Goal: Task Accomplishment & Management: Complete application form

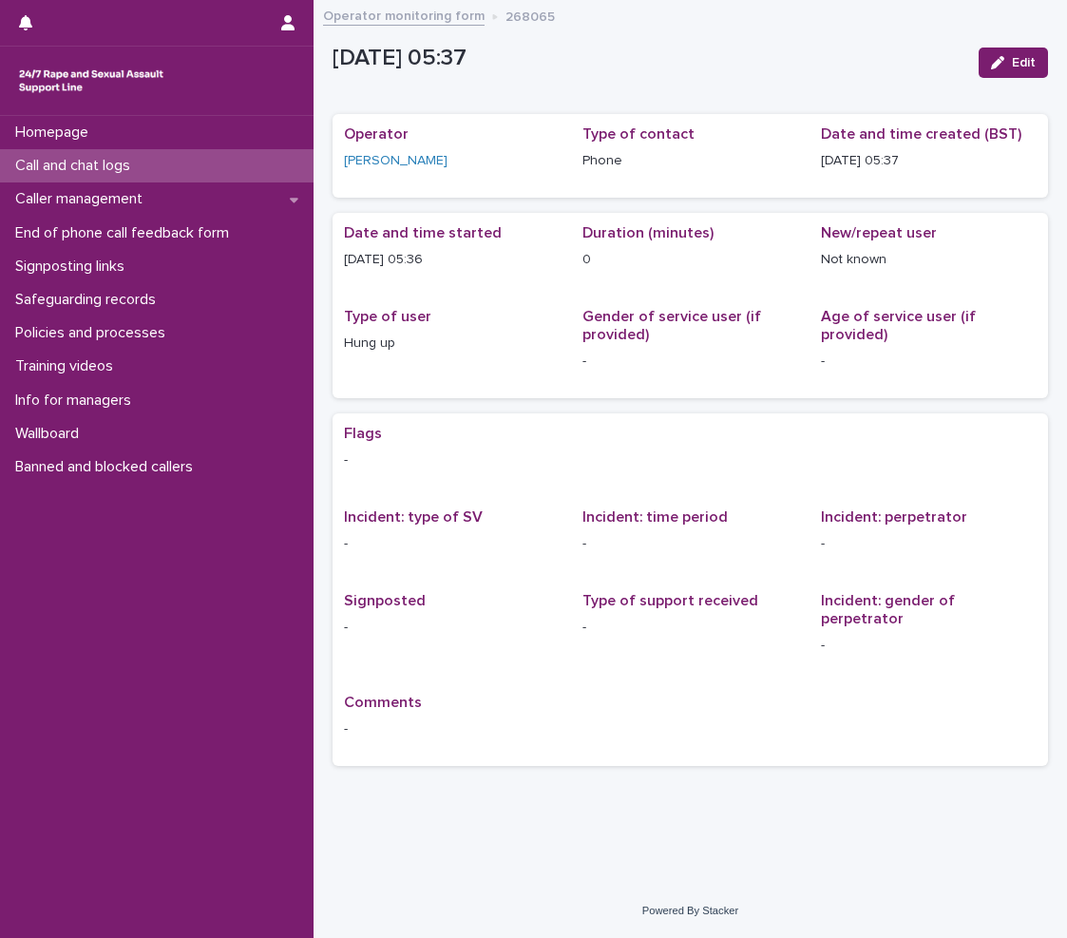
click at [218, 171] on div "Call and chat logs" at bounding box center [157, 165] width 314 height 33
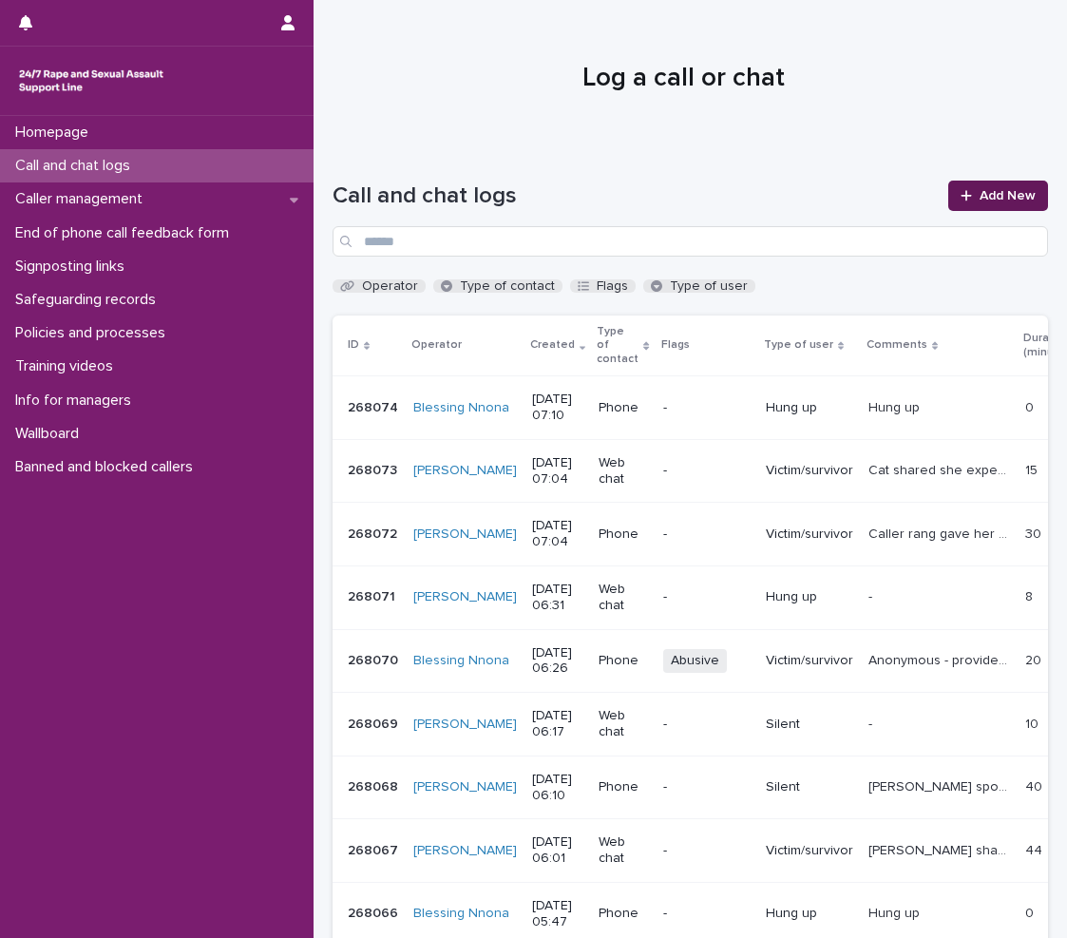
click at [982, 191] on span "Add New" at bounding box center [1008, 195] width 56 height 13
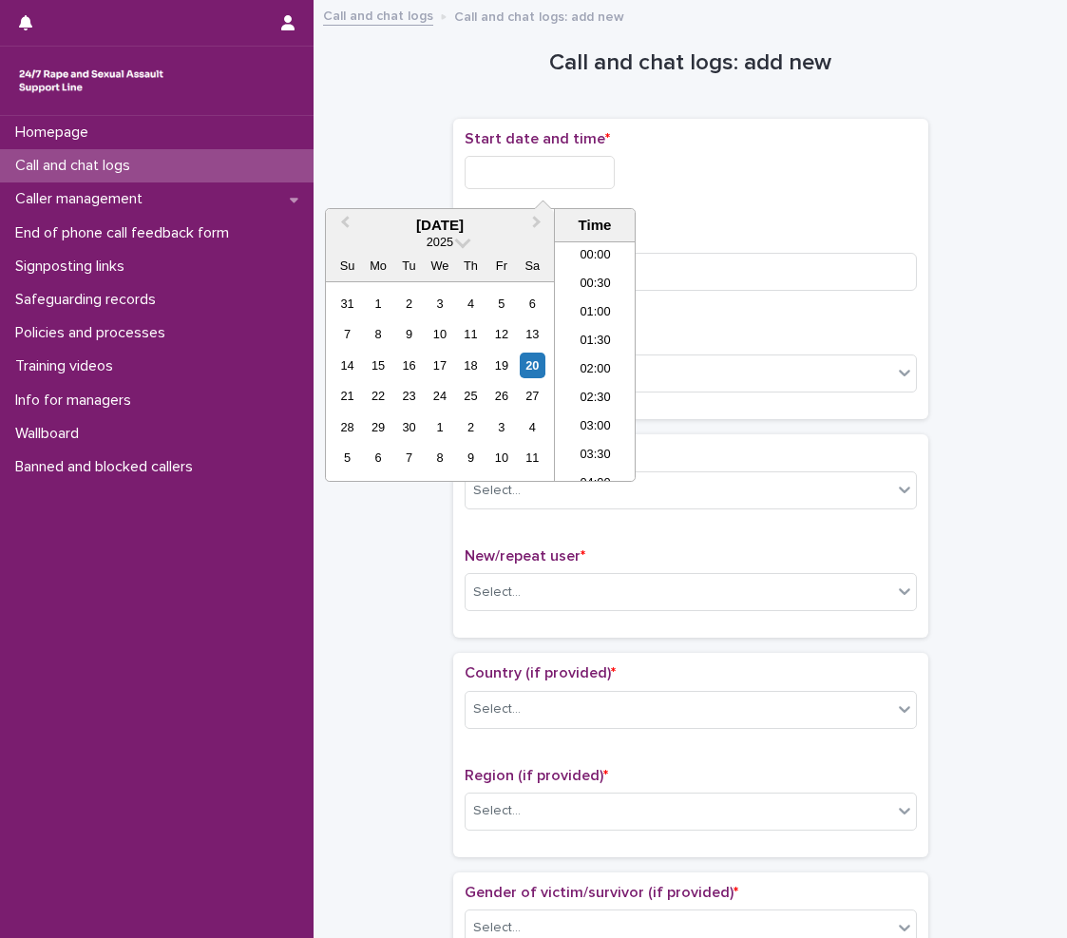
click at [596, 182] on input "text" at bounding box center [540, 172] width 150 height 33
click at [584, 356] on li "07:00" at bounding box center [595, 361] width 81 height 29
type input "**********"
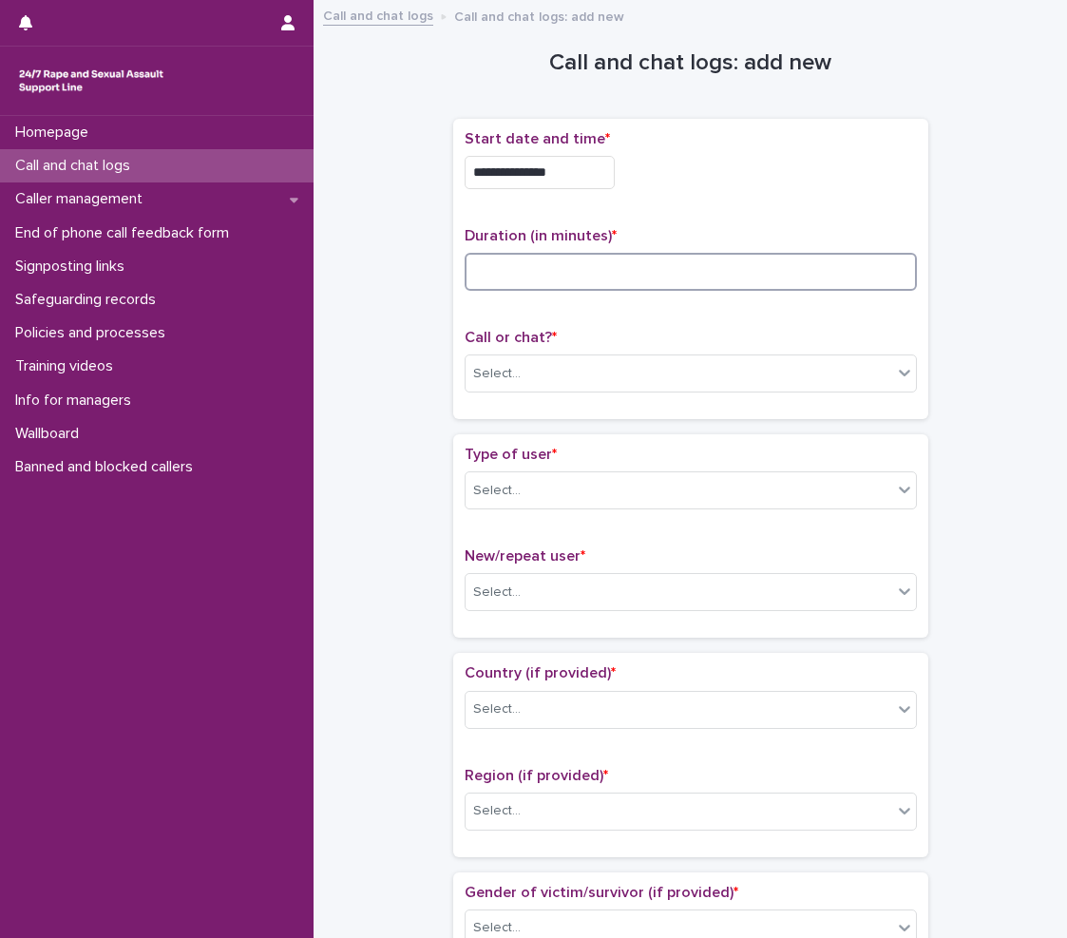
click at [660, 266] on input at bounding box center [691, 272] width 452 height 38
type input "*"
click at [623, 388] on div "Select..." at bounding box center [679, 373] width 427 height 31
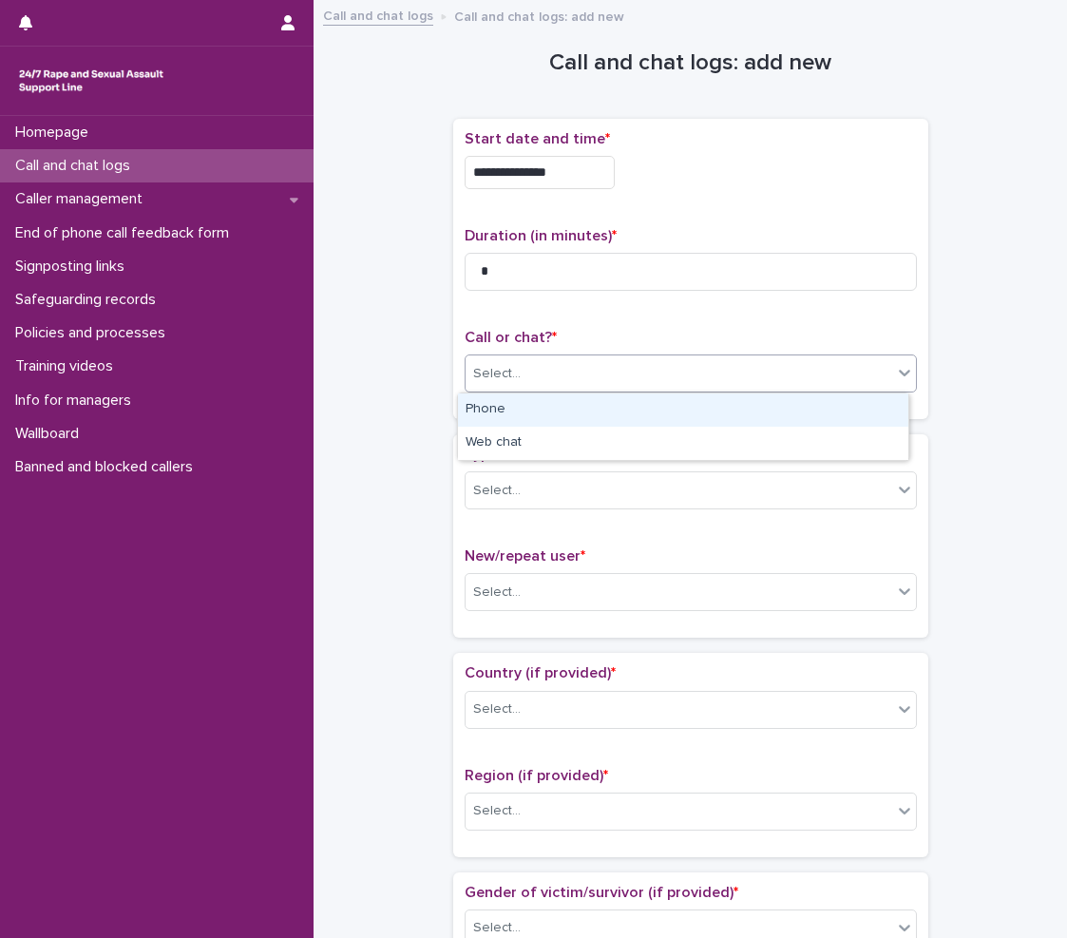
click at [612, 406] on div "Phone" at bounding box center [683, 409] width 450 height 33
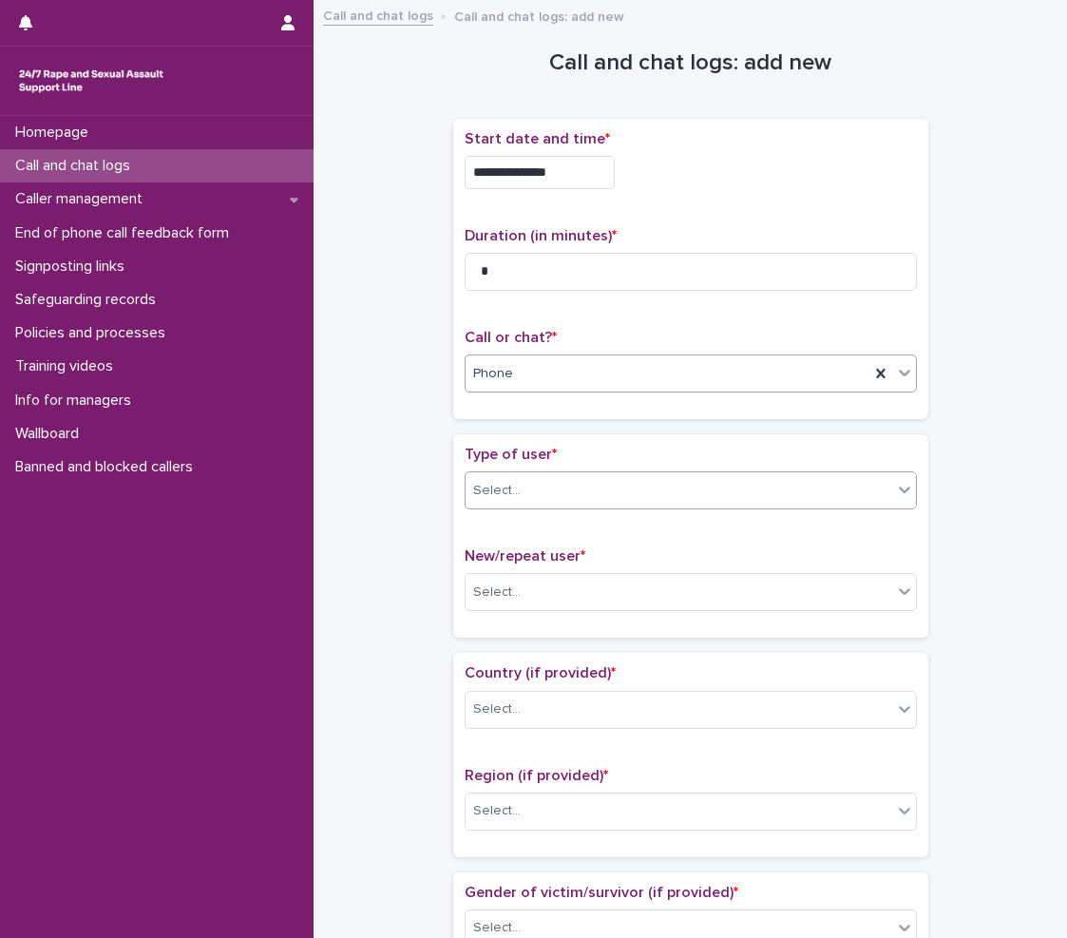
click at [607, 500] on div "Select..." at bounding box center [679, 490] width 427 height 31
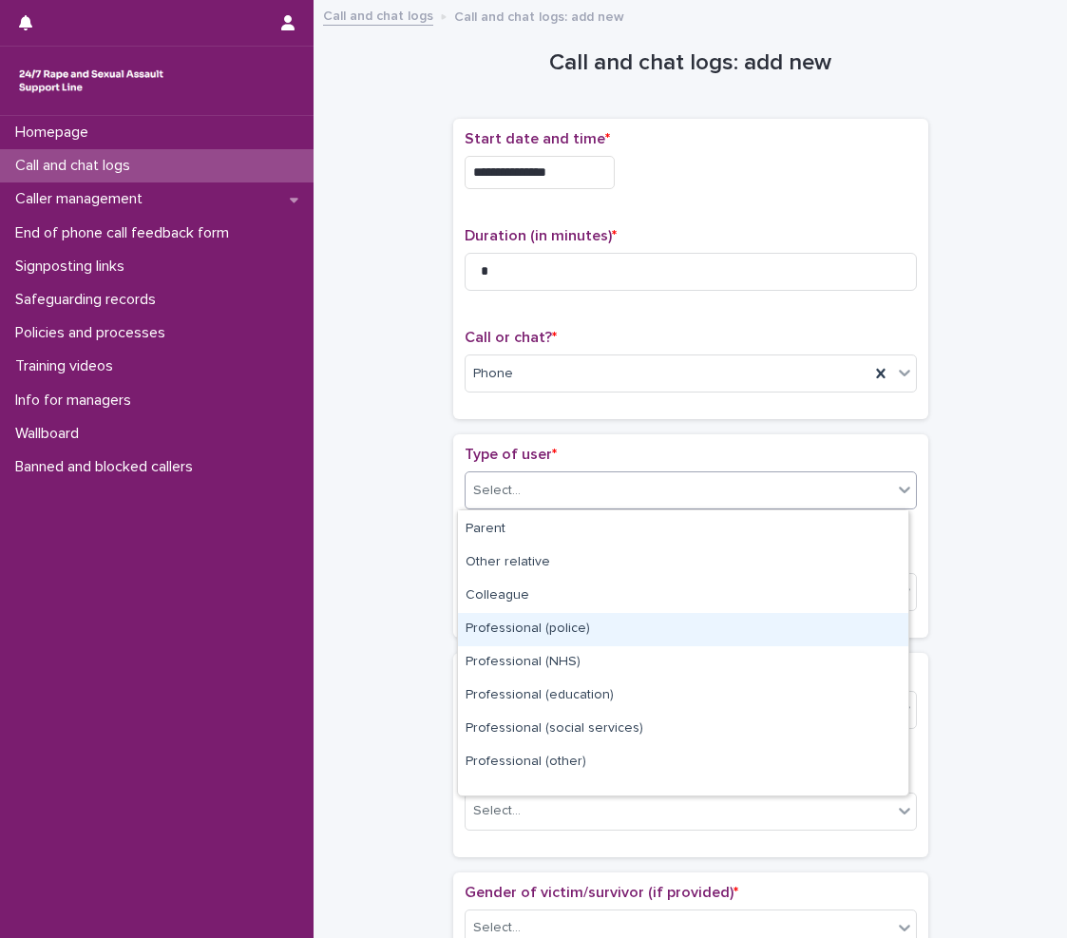
scroll to position [214, 0]
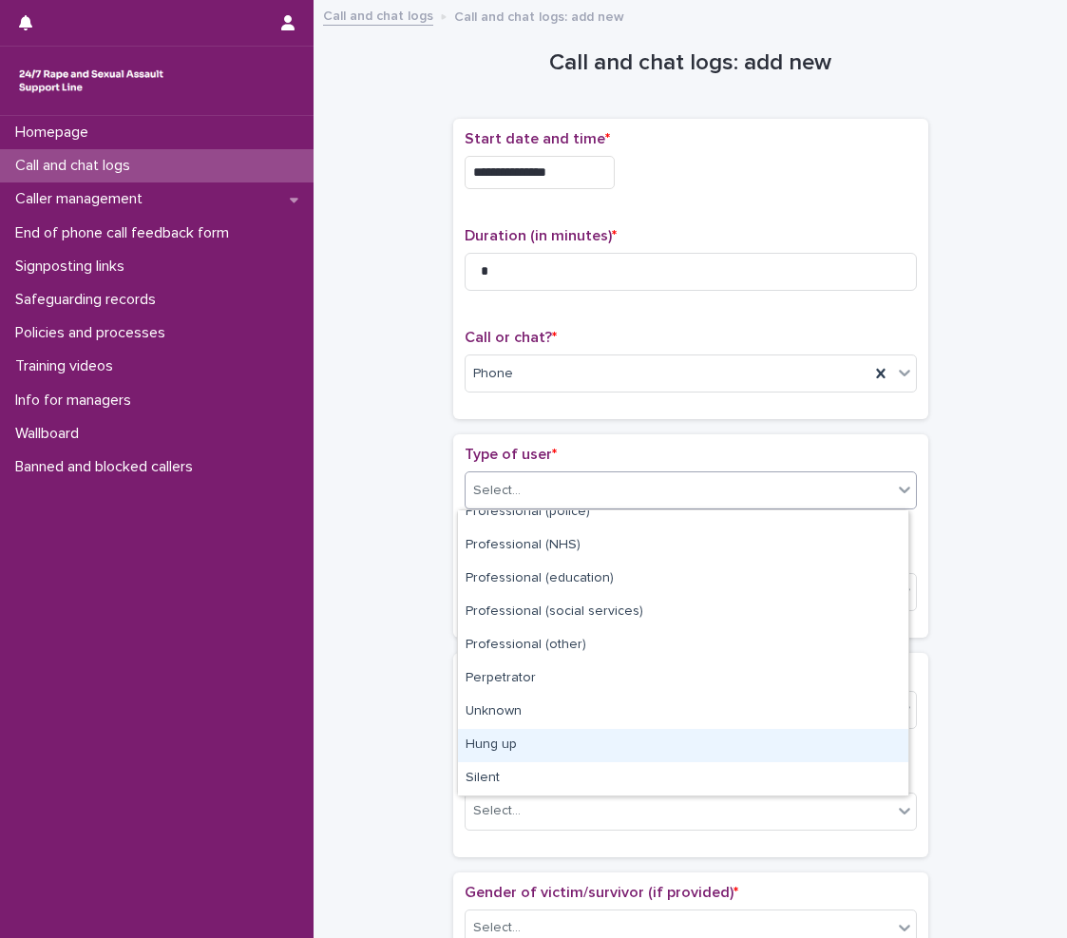
click at [565, 742] on div "Hung up" at bounding box center [683, 745] width 450 height 33
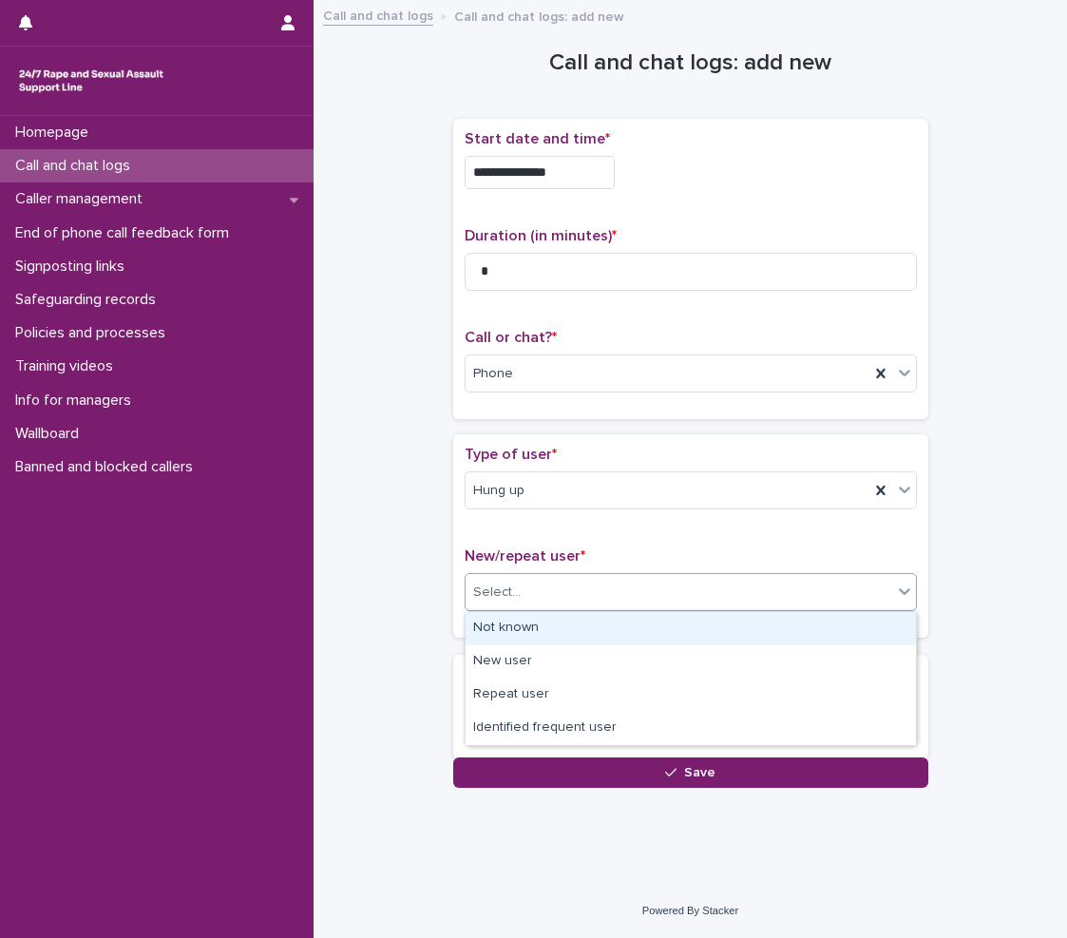
drag, startPoint x: 588, startPoint y: 602, endPoint x: 582, endPoint y: 616, distance: 14.9
click at [588, 604] on div "Select..." at bounding box center [679, 592] width 427 height 31
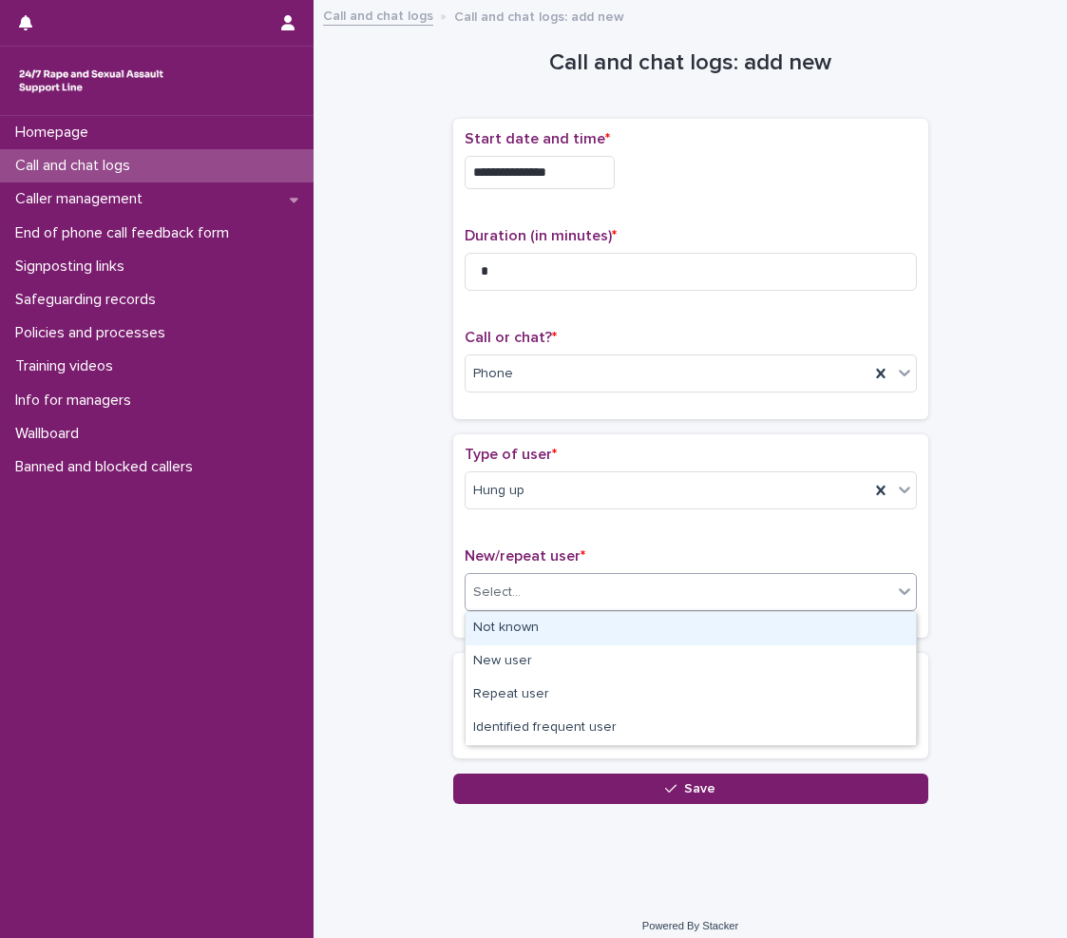
click at [573, 629] on div "Not known" at bounding box center [691, 628] width 450 height 33
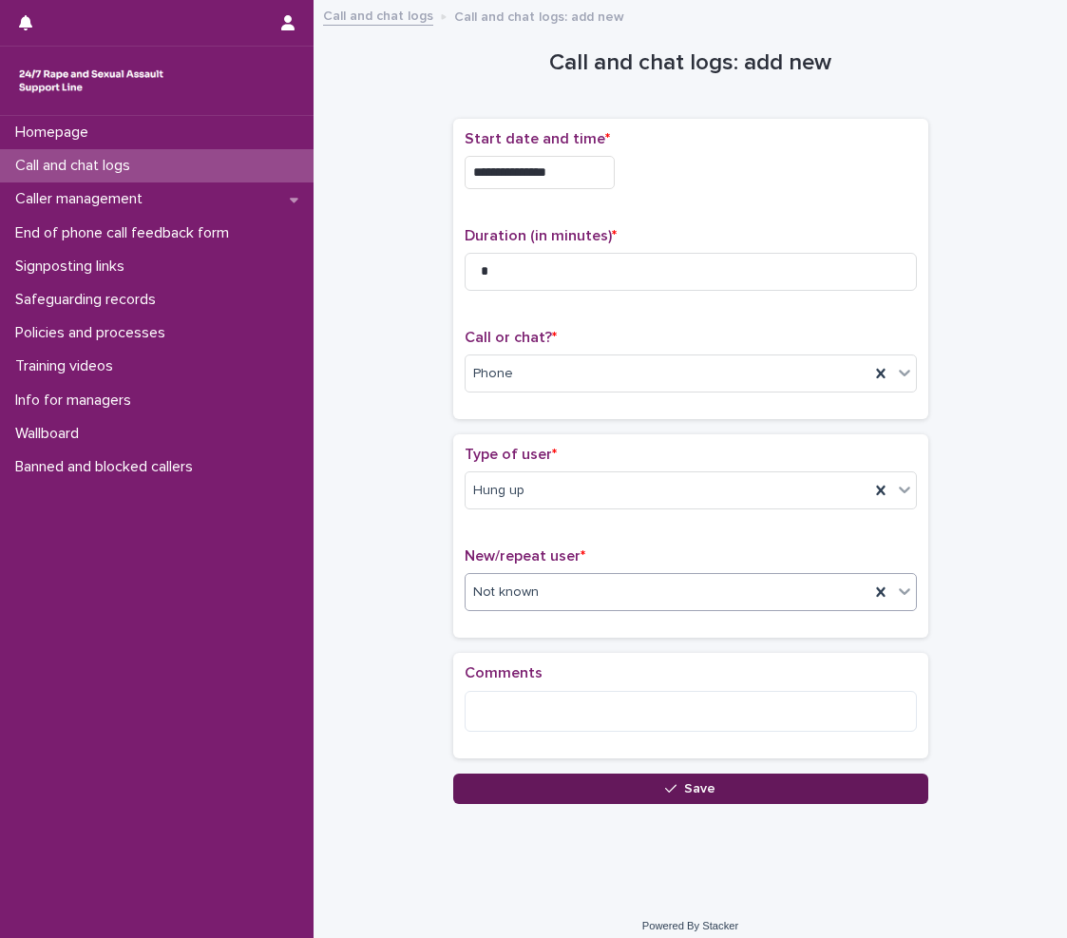
drag, startPoint x: 644, startPoint y: 758, endPoint x: 638, endPoint y: 777, distance: 20.1
click at [638, 777] on div "**********" at bounding box center [690, 407] width 475 height 793
drag, startPoint x: 638, startPoint y: 777, endPoint x: 633, endPoint y: 787, distance: 10.6
click at [633, 787] on button "Save" at bounding box center [690, 789] width 475 height 30
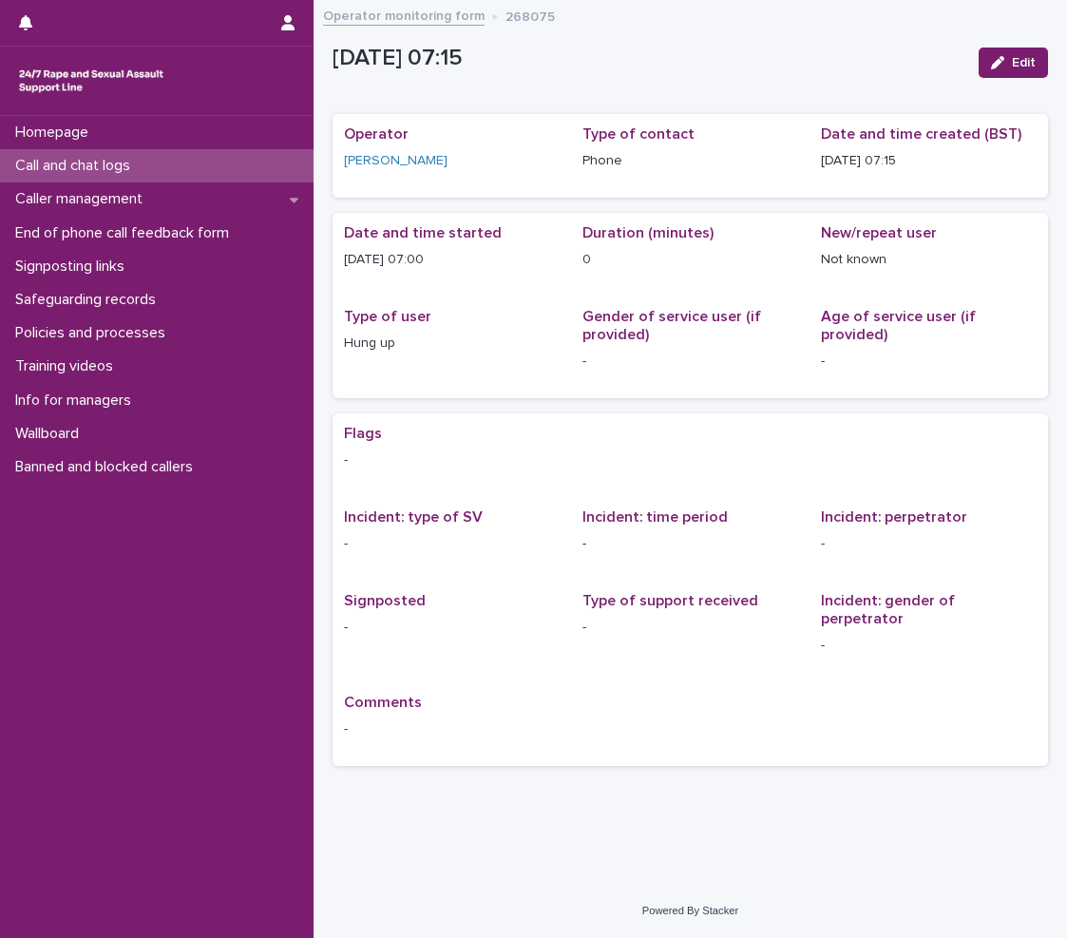
click at [159, 167] on div "Call and chat logs" at bounding box center [157, 165] width 314 height 33
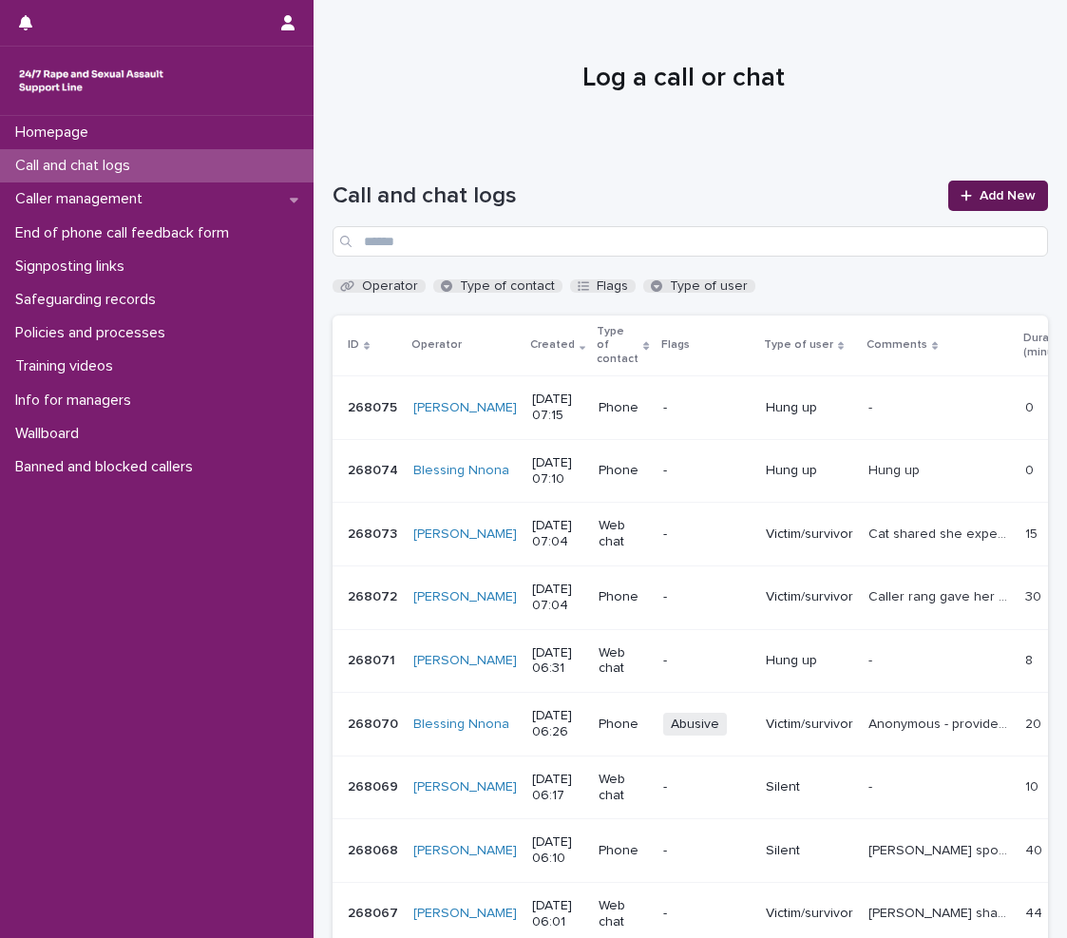
click at [1014, 193] on span "Add New" at bounding box center [1008, 195] width 56 height 13
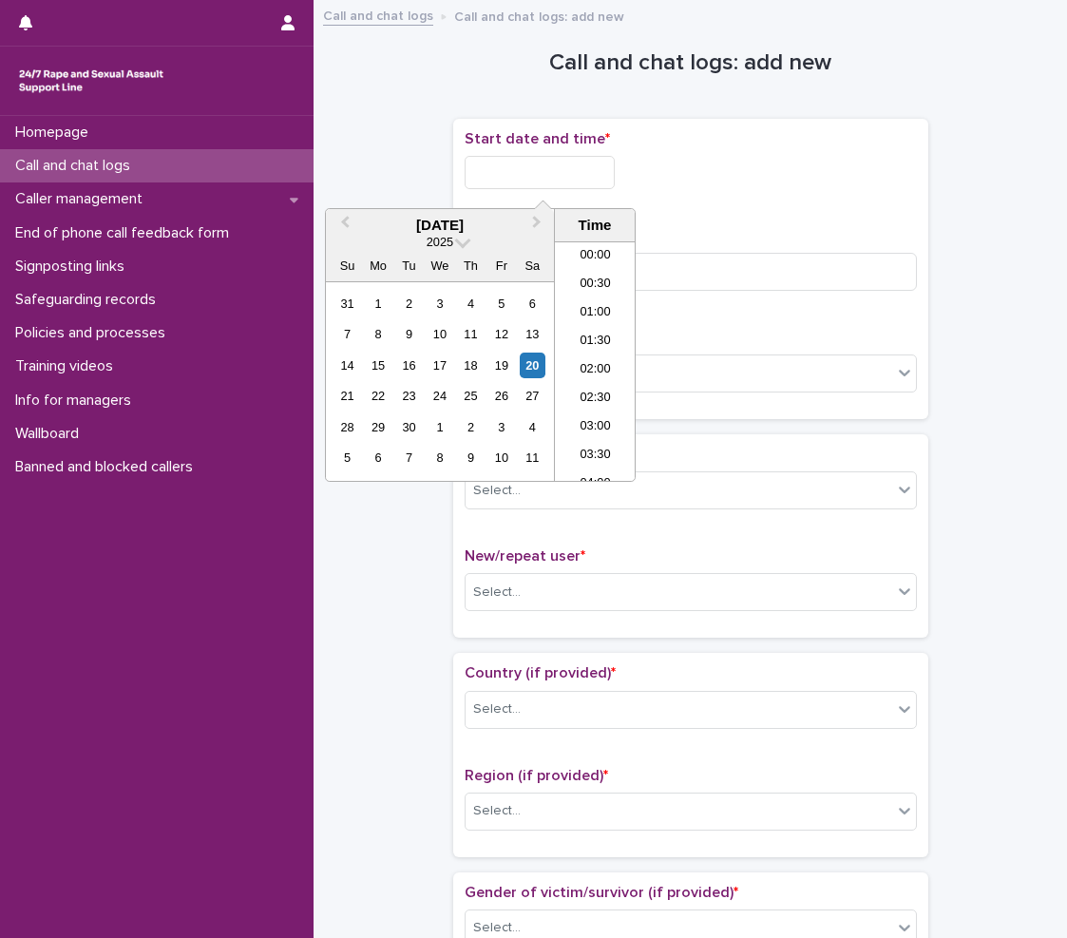
click at [615, 174] on input "text" at bounding box center [540, 172] width 150 height 33
click at [584, 368] on li "07:00" at bounding box center [595, 361] width 81 height 29
click at [609, 178] on input "**********" at bounding box center [540, 172] width 150 height 33
type input "**********"
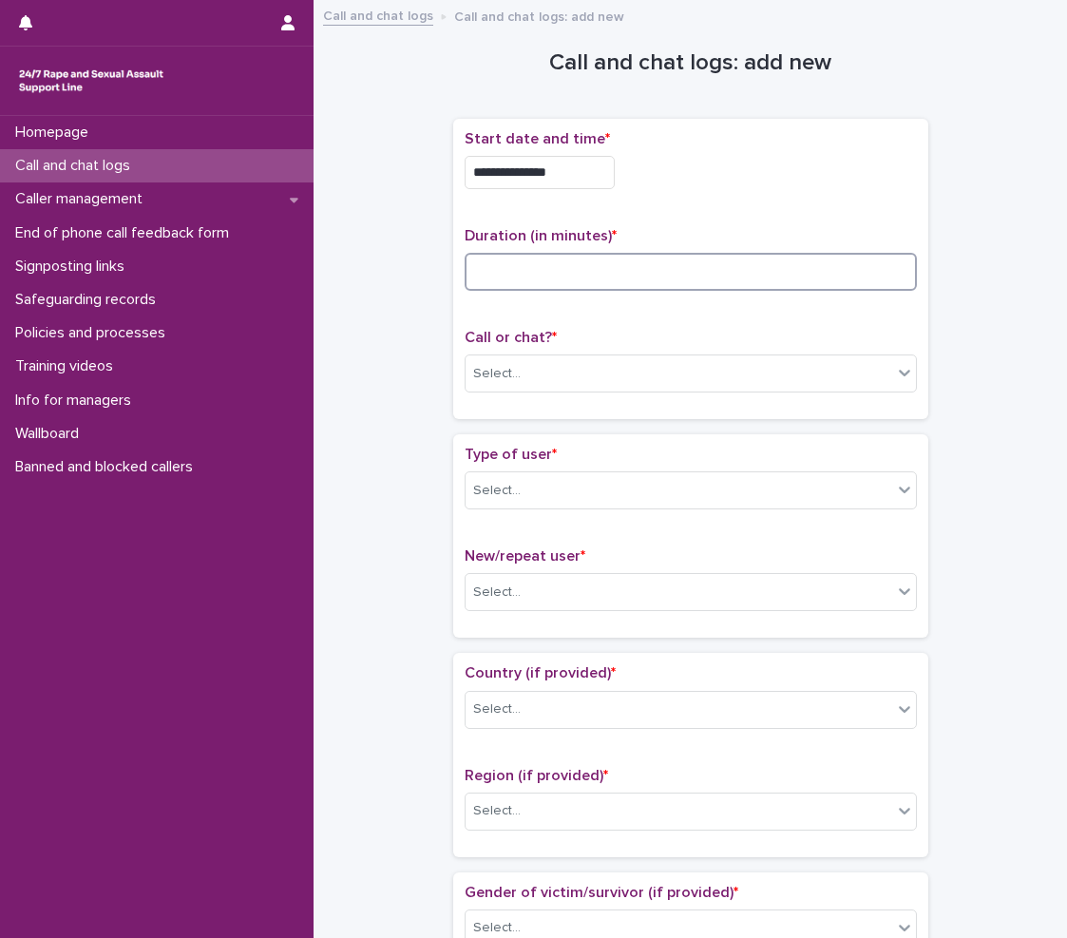
click at [857, 265] on input at bounding box center [691, 272] width 452 height 38
type input "*"
click at [708, 274] on input at bounding box center [691, 272] width 452 height 38
type input "*"
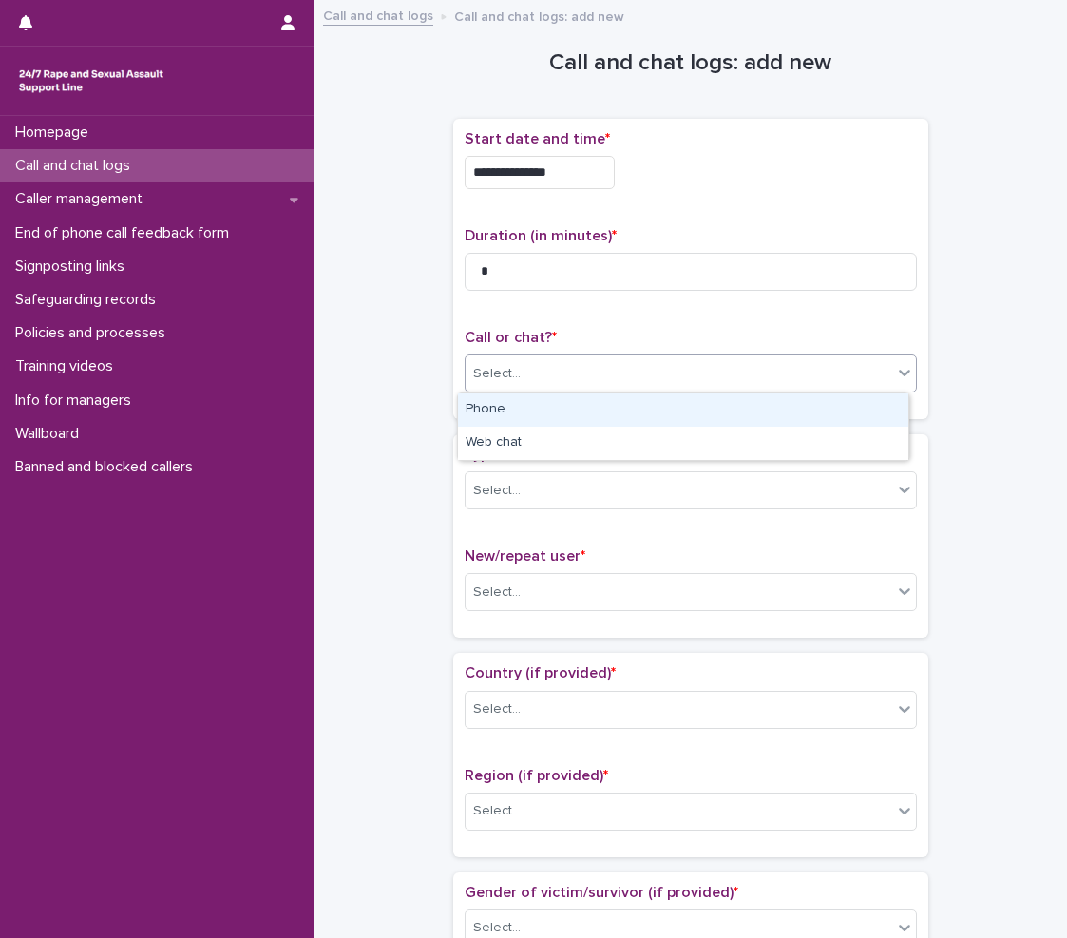
click at [711, 368] on div "Select..." at bounding box center [679, 373] width 427 height 31
drag, startPoint x: 565, startPoint y: 430, endPoint x: 609, endPoint y: 412, distance: 46.9
click at [609, 412] on div "Phone" at bounding box center [683, 409] width 450 height 33
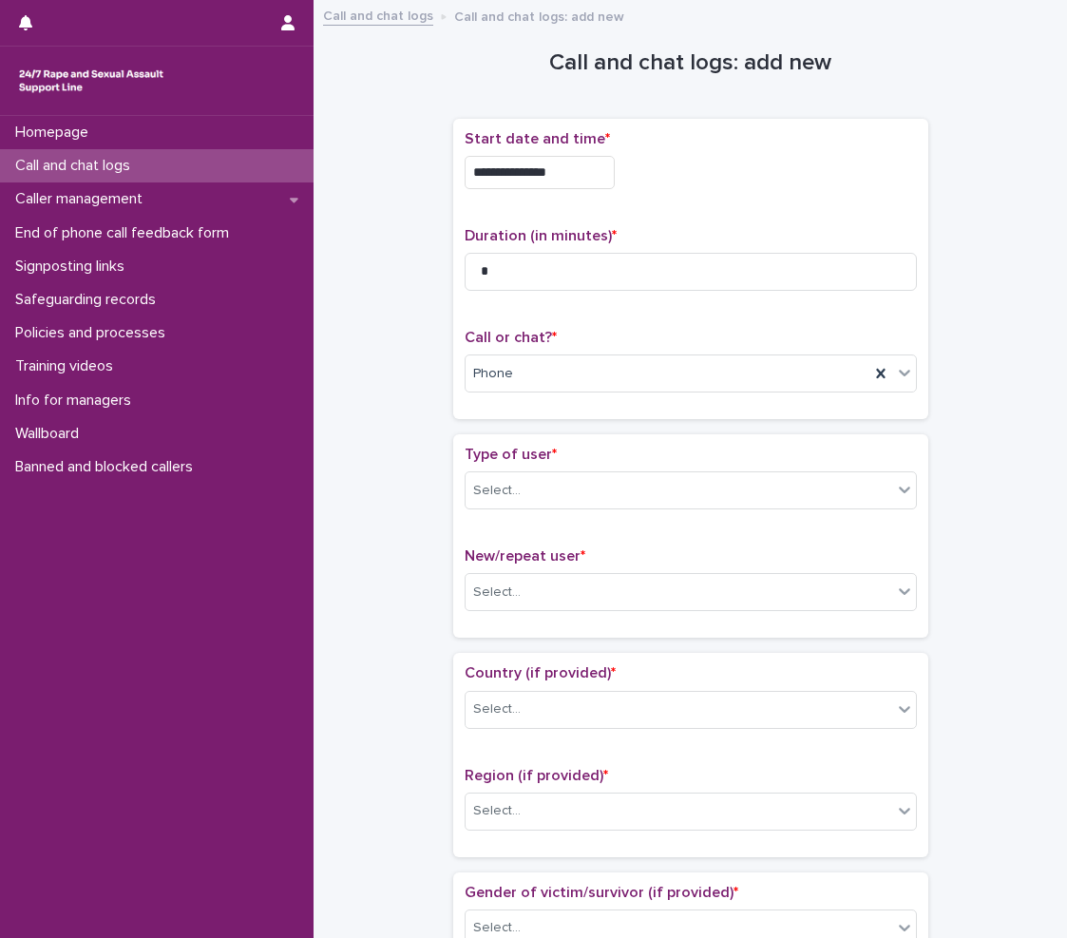
click at [552, 515] on div "Type of user * Select..." at bounding box center [691, 485] width 452 height 79
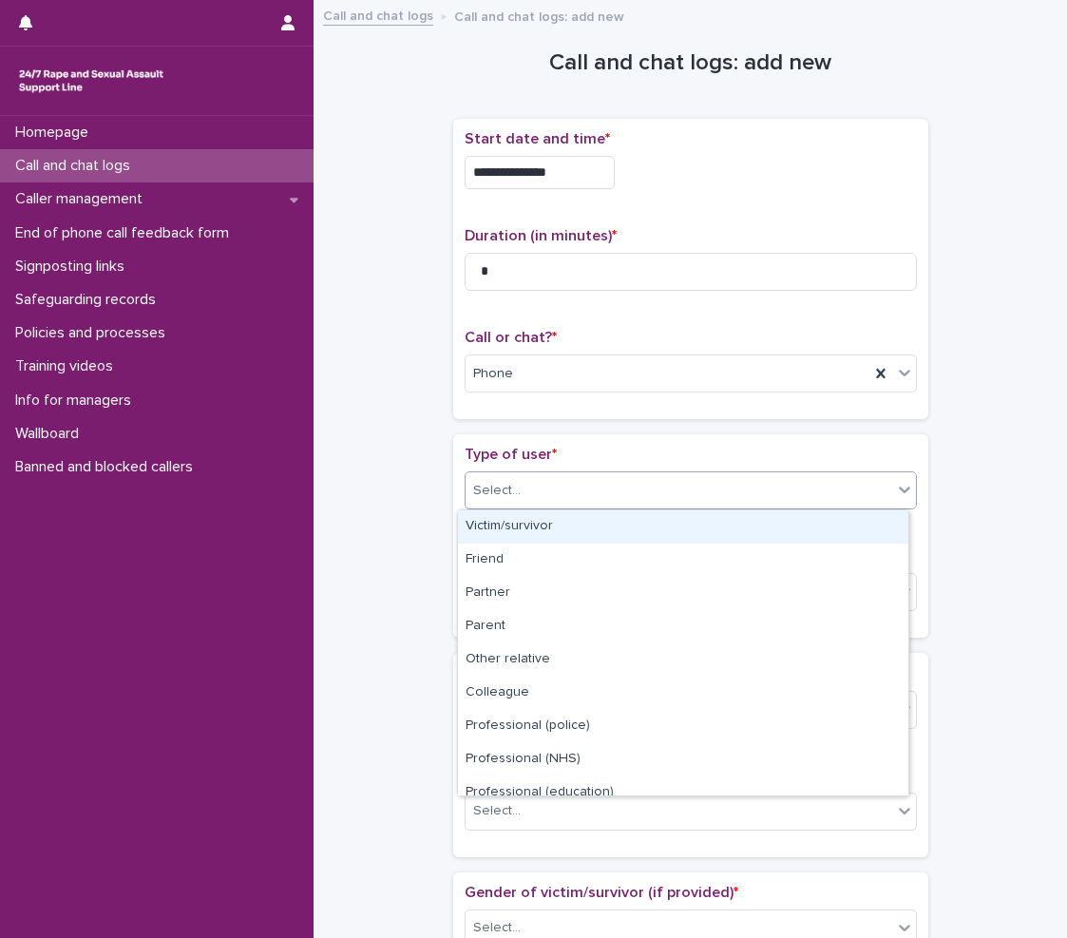
click at [571, 493] on div "Select..." at bounding box center [679, 490] width 427 height 31
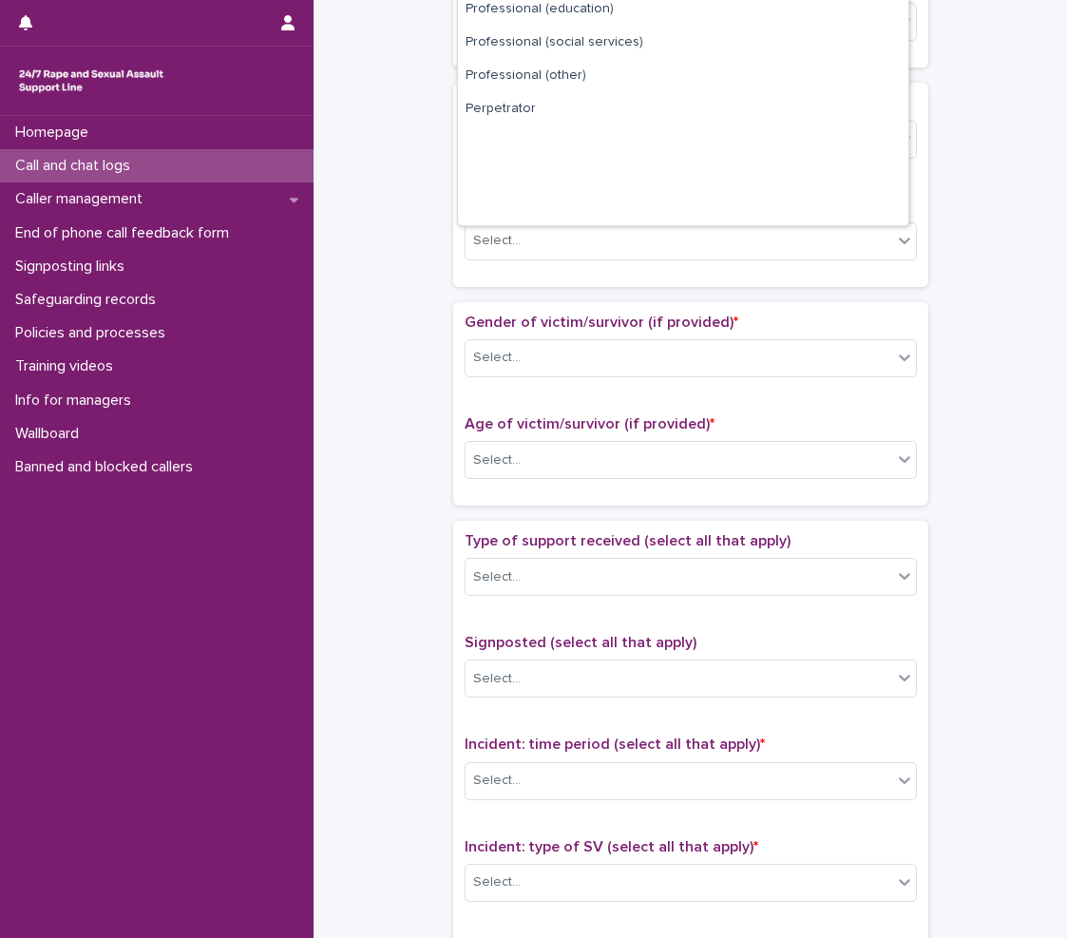
scroll to position [214, 0]
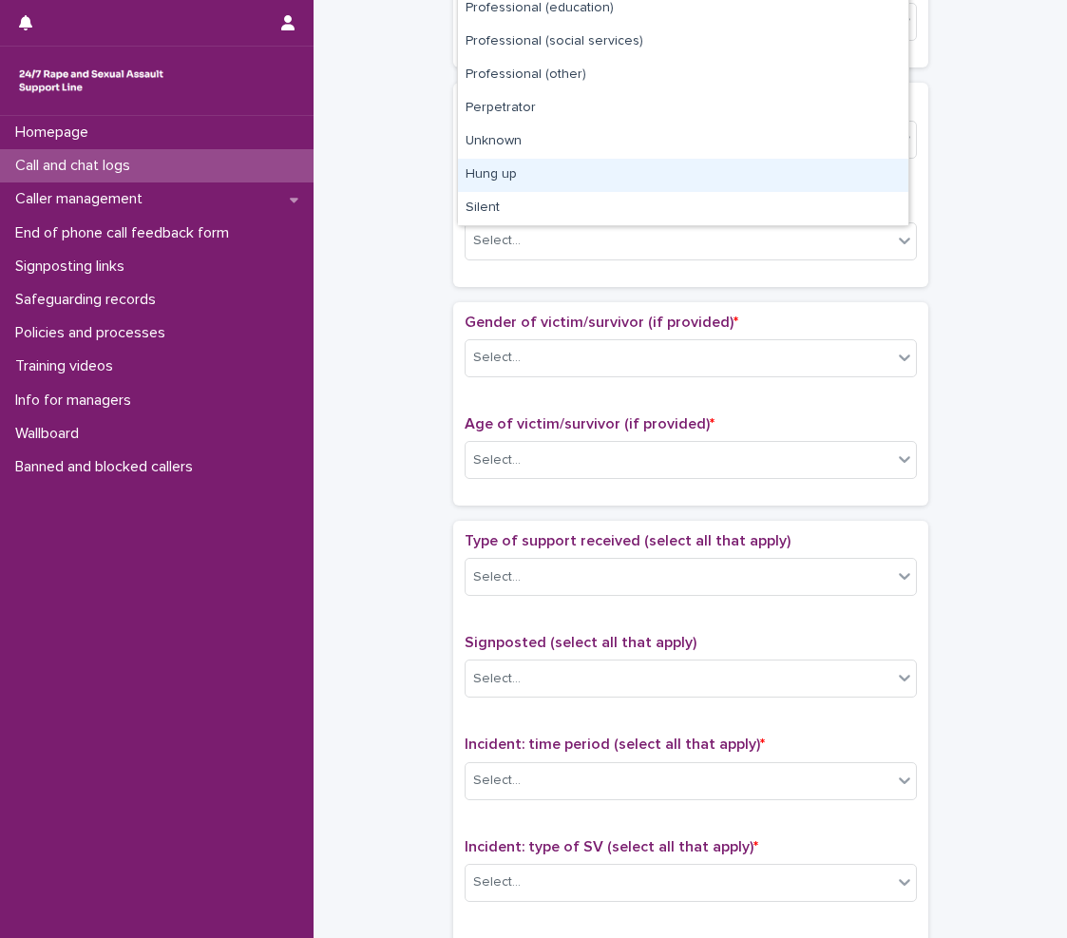
click at [554, 172] on div "Hung up" at bounding box center [683, 175] width 450 height 33
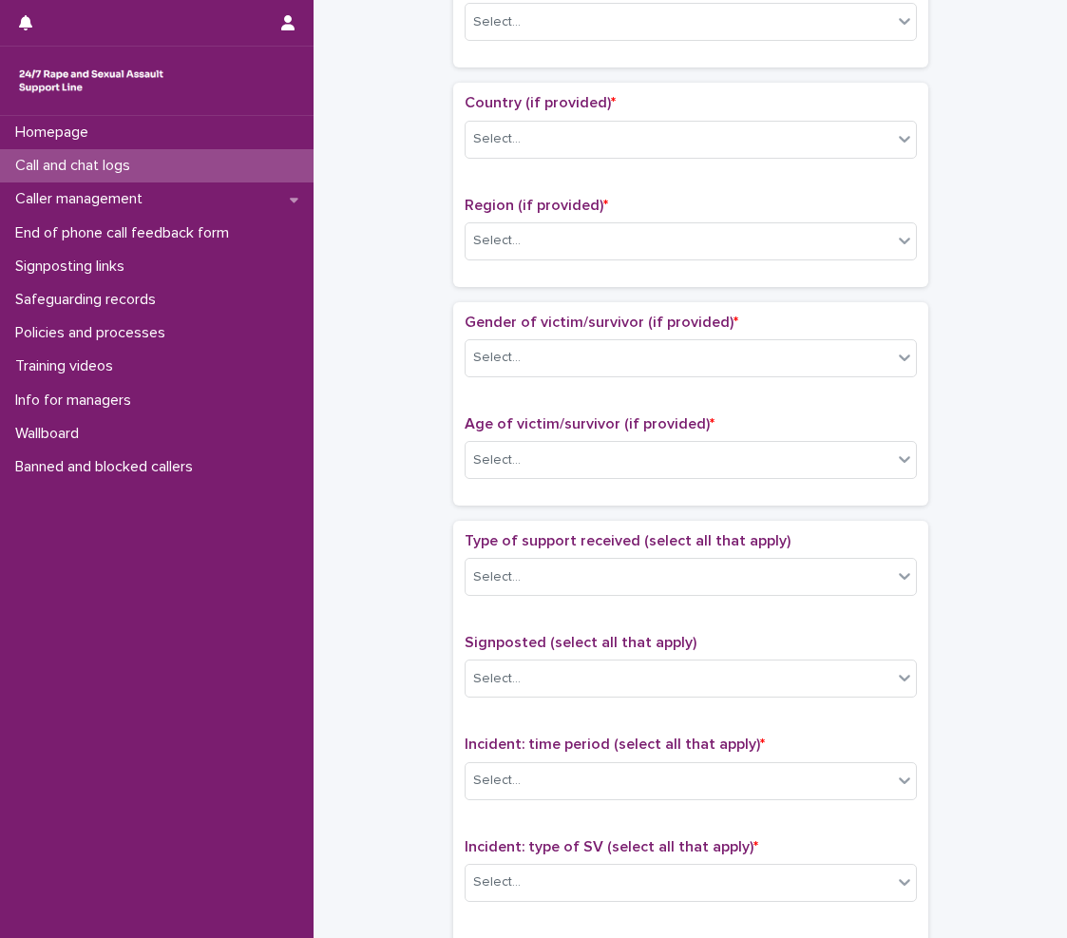
scroll to position [0, 0]
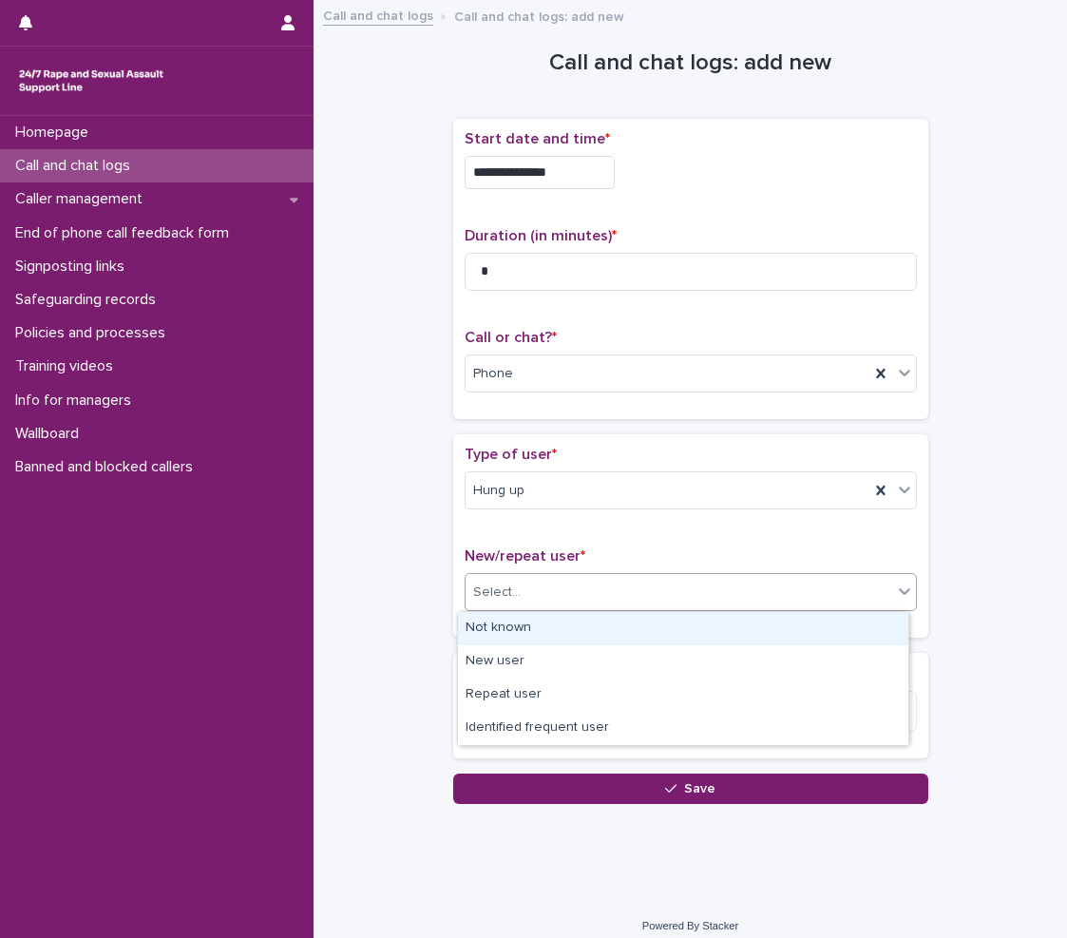
click at [495, 597] on div "Select..." at bounding box center [497, 593] width 48 height 20
drag, startPoint x: 491, startPoint y: 622, endPoint x: 491, endPoint y: 697, distance: 74.1
click at [492, 622] on div "Not known" at bounding box center [683, 628] width 450 height 33
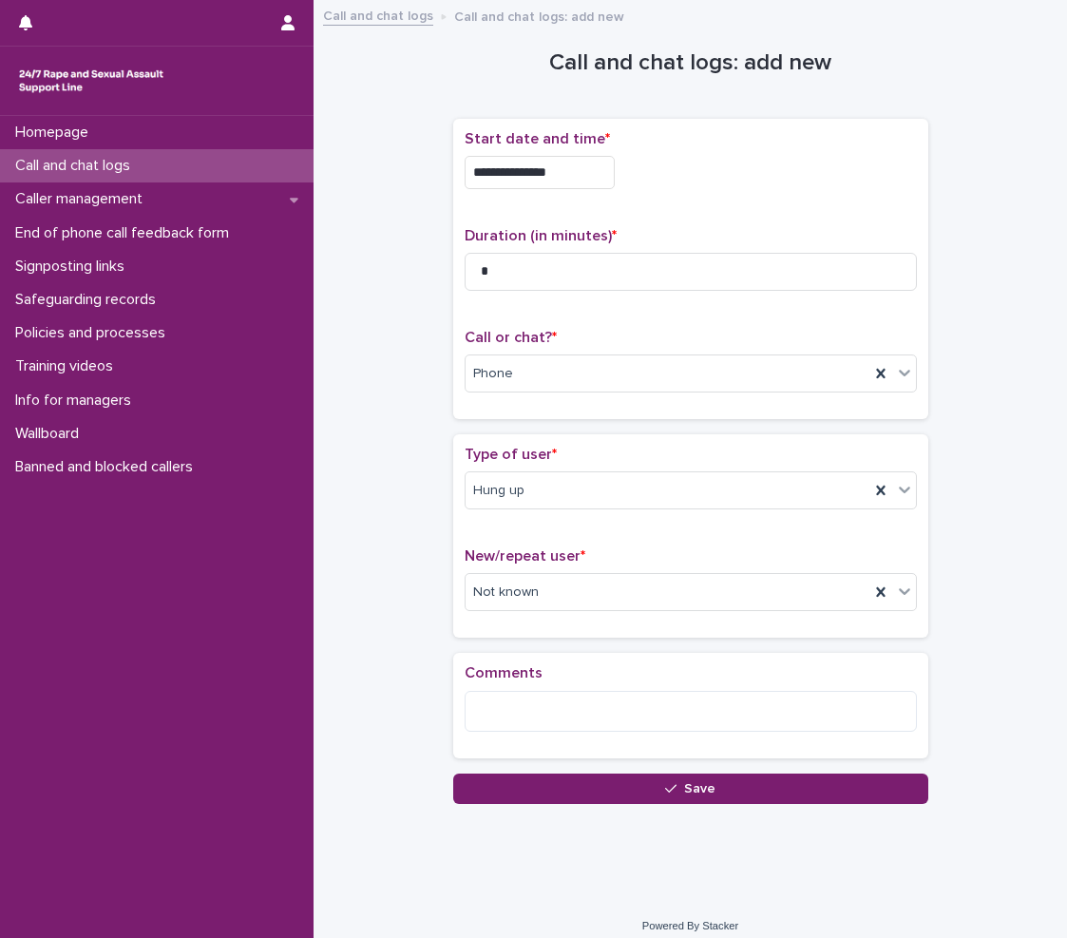
click at [525, 804] on div "**********" at bounding box center [690, 431] width 735 height 840
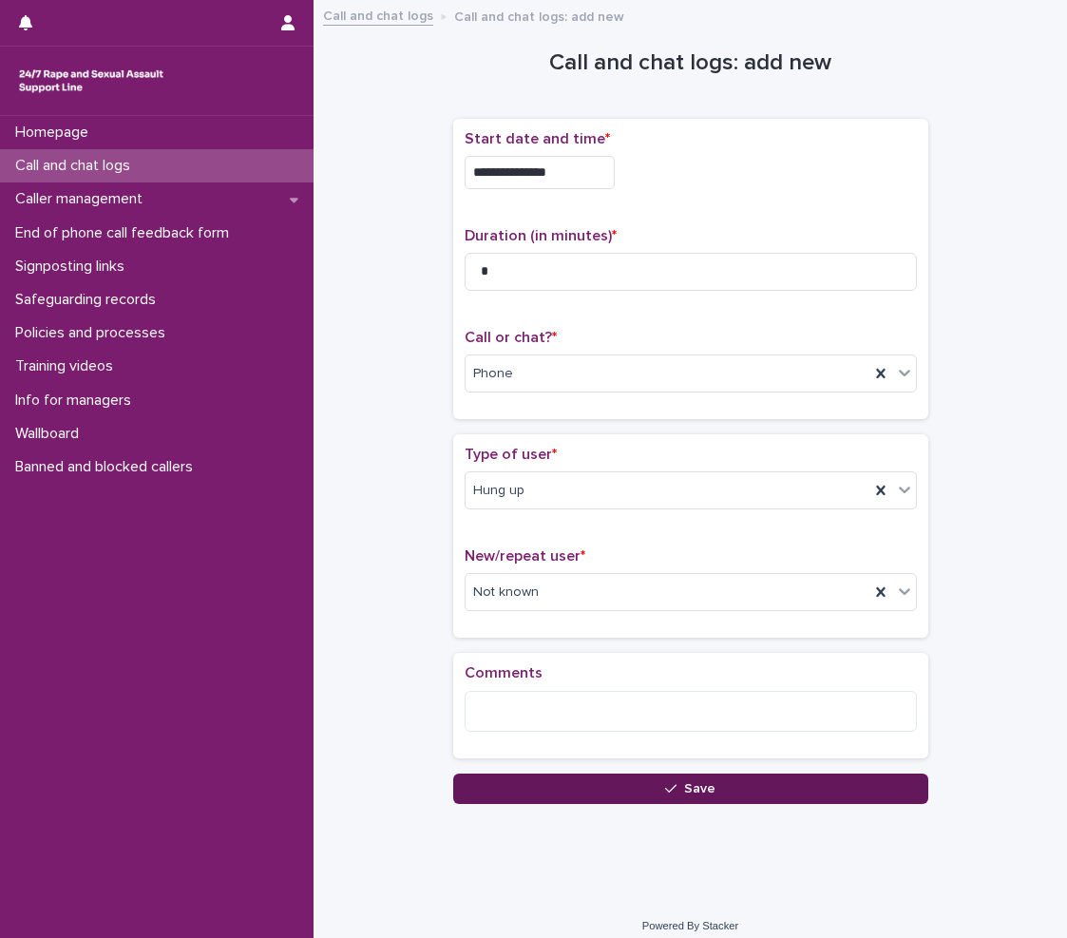
click at [527, 794] on button "Save" at bounding box center [690, 789] width 475 height 30
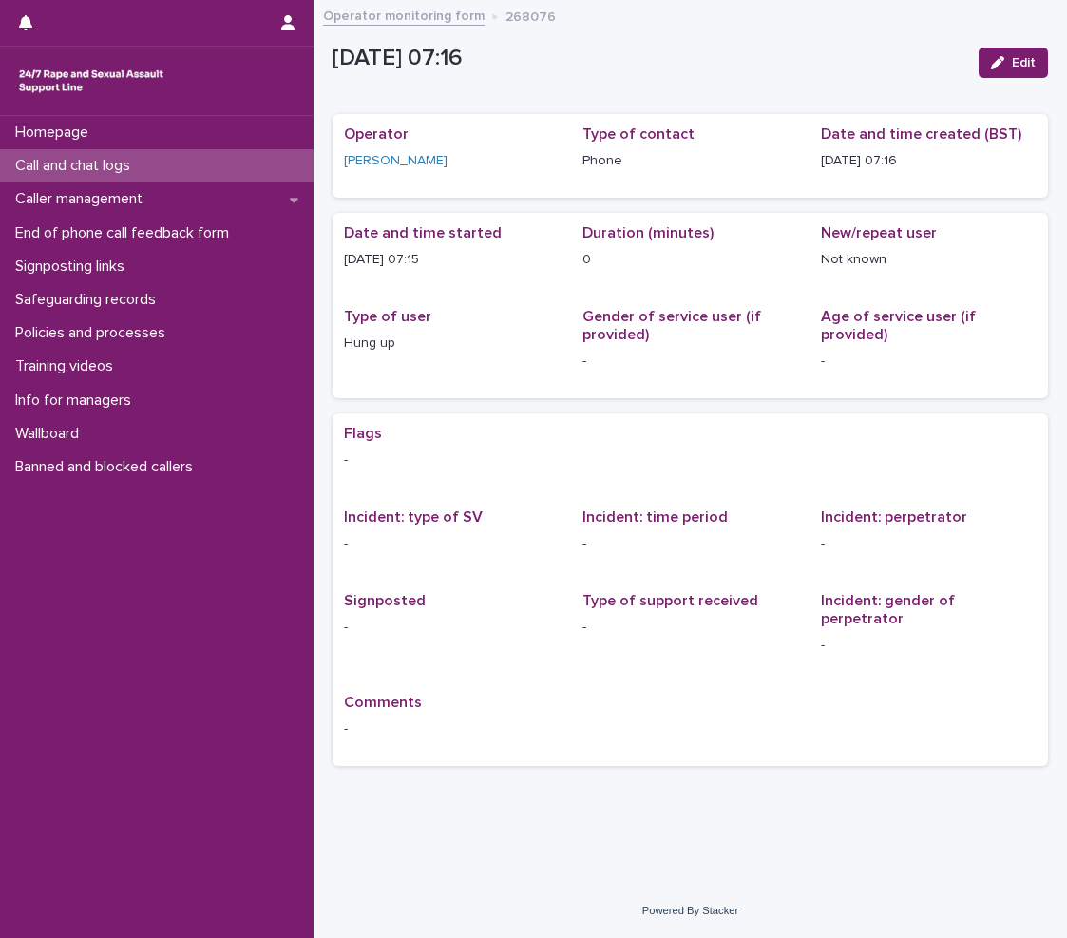
click at [117, 163] on p "Call and chat logs" at bounding box center [77, 166] width 138 height 18
